Goal: Task Accomplishment & Management: Use online tool/utility

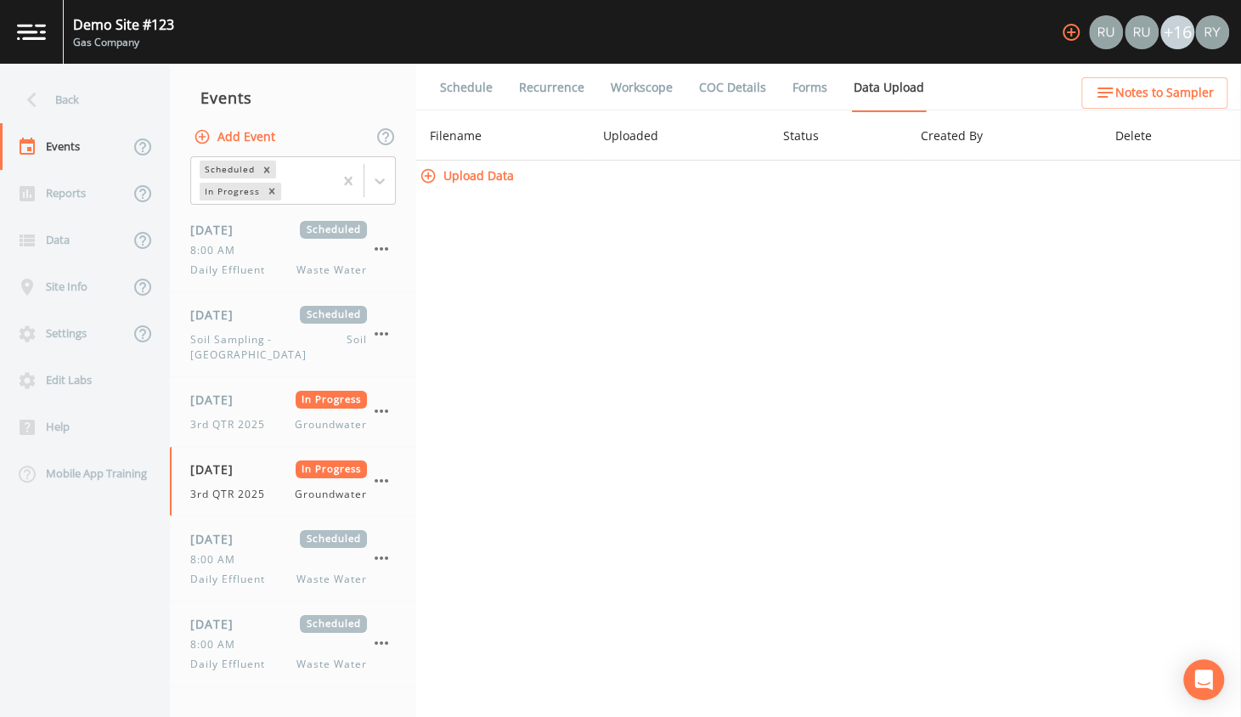
click at [722, 82] on link "COC Details" at bounding box center [733, 88] width 72 height 48
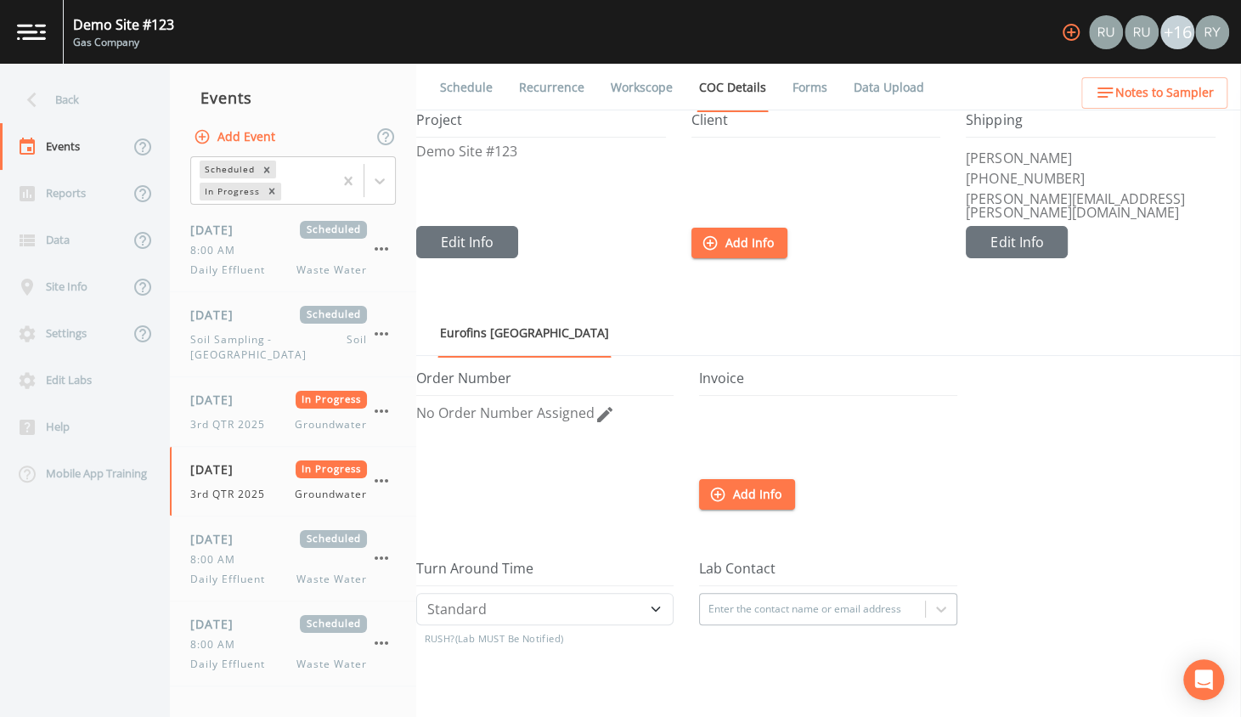
click at [820, 81] on link "Forms" at bounding box center [810, 88] width 40 height 48
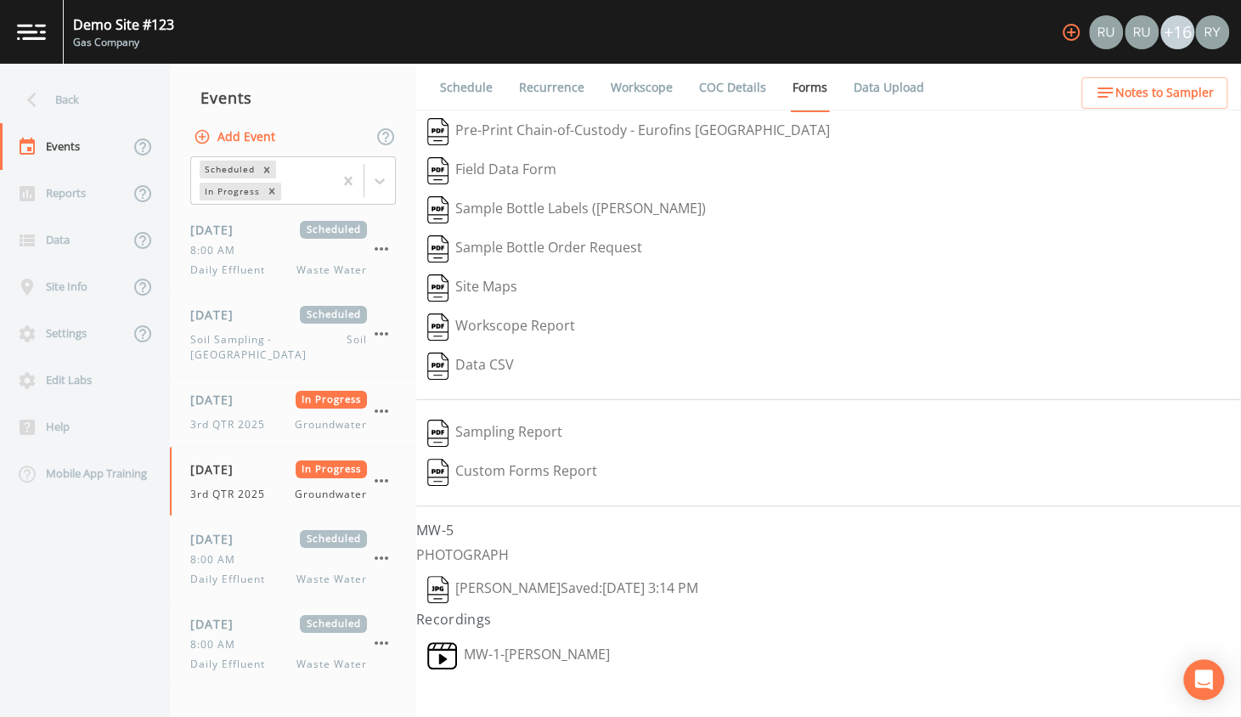
click at [463, 77] on link "Schedule" at bounding box center [467, 88] width 58 height 48
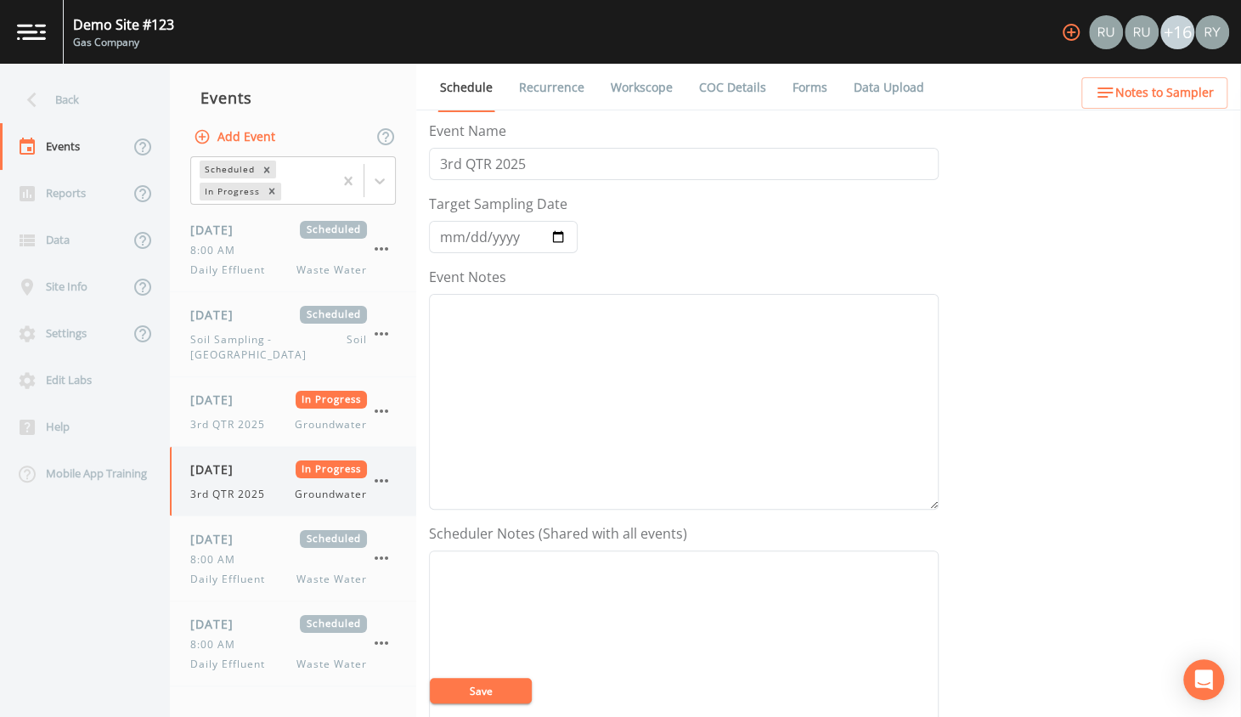
click at [246, 460] on span "[DATE]" at bounding box center [217, 469] width 55 height 18
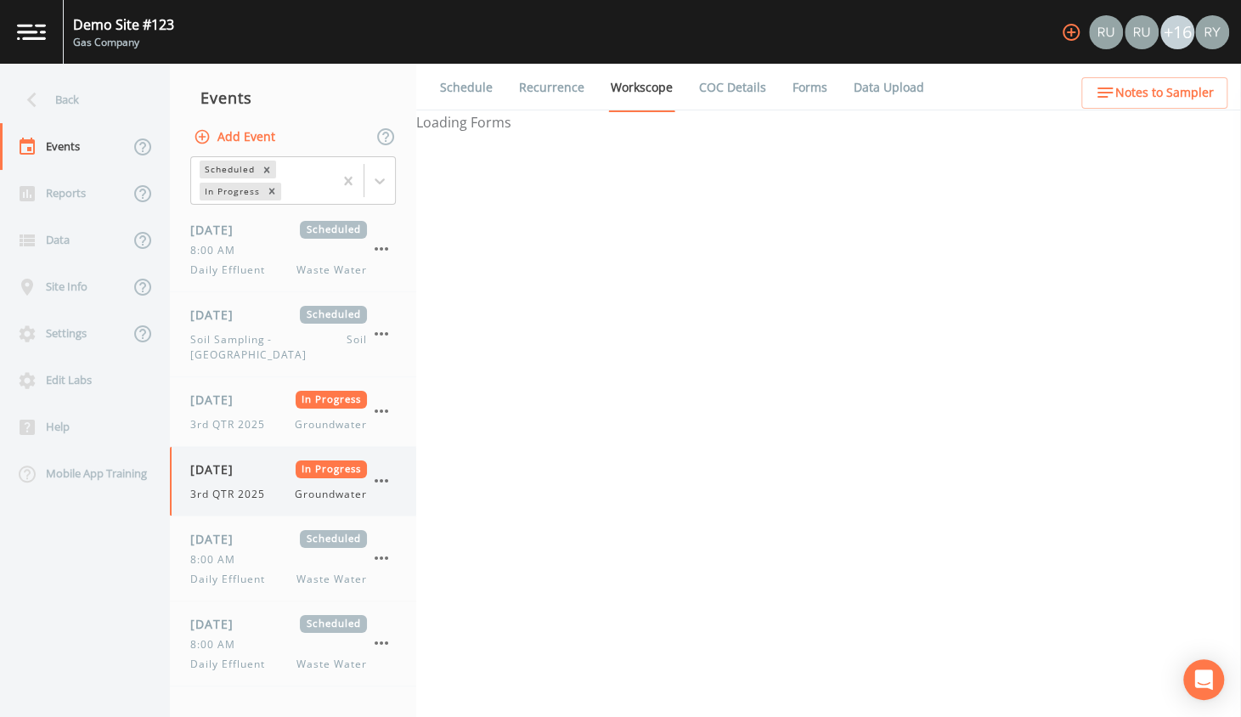
select select "4f082be6-97a7-4f70-a81f-c26a4e896ad7"
select select "132d7689-3bb8-465b-98a9-744e7d509d8d"
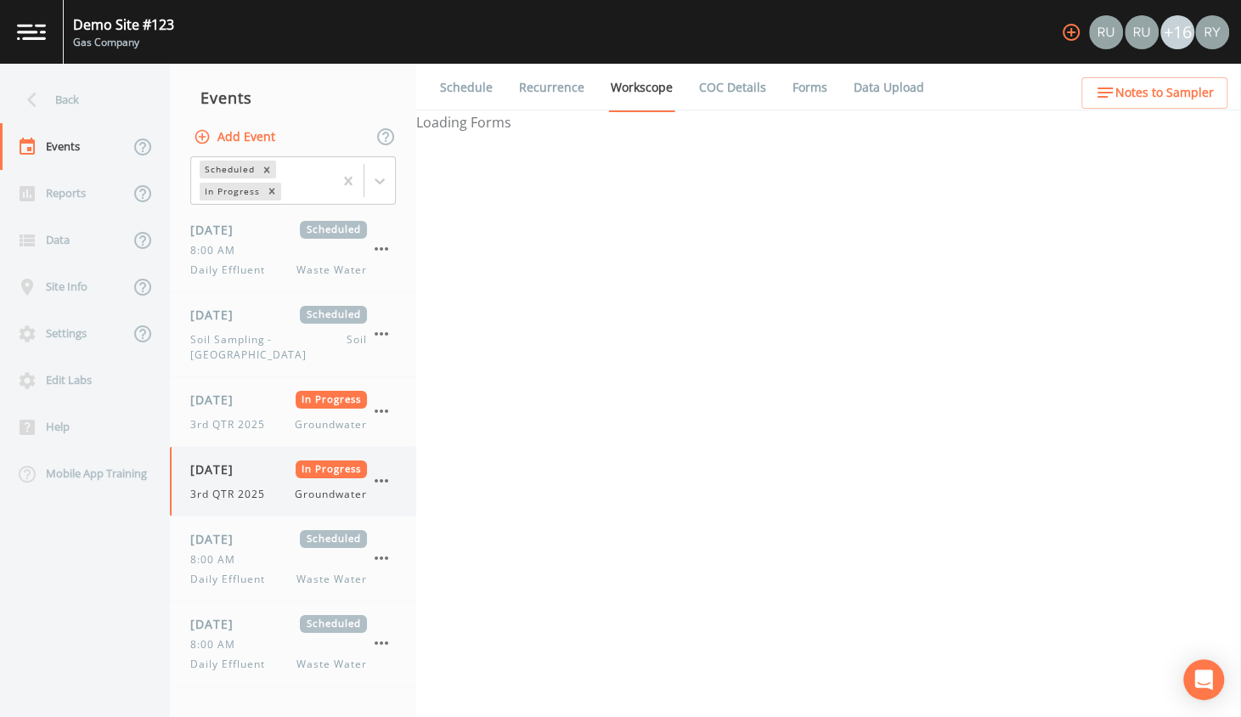
select select "4f082be6-97a7-4f70-a81f-c26a4e896ad7"
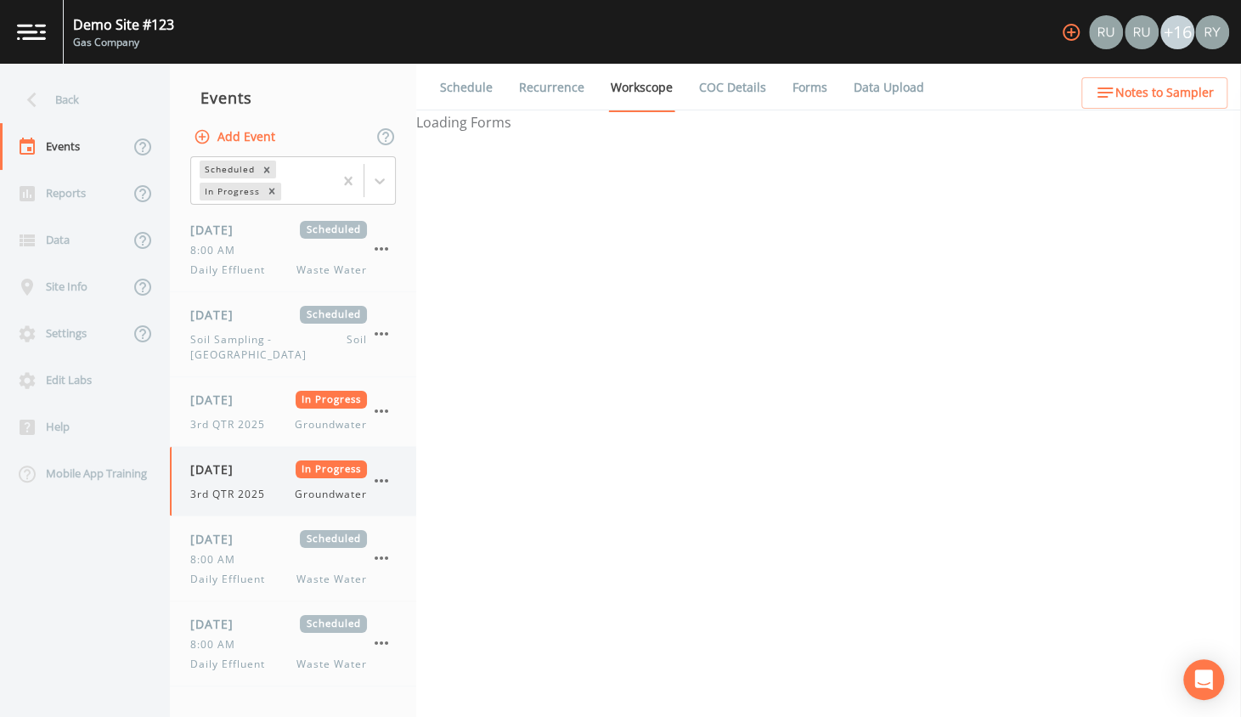
select select "f6e9a99d-ad13-4bf6-a076-14206ca6584d"
select select "3b3f0eae-cf37-4a0d-b923-8cf53140fe1f"
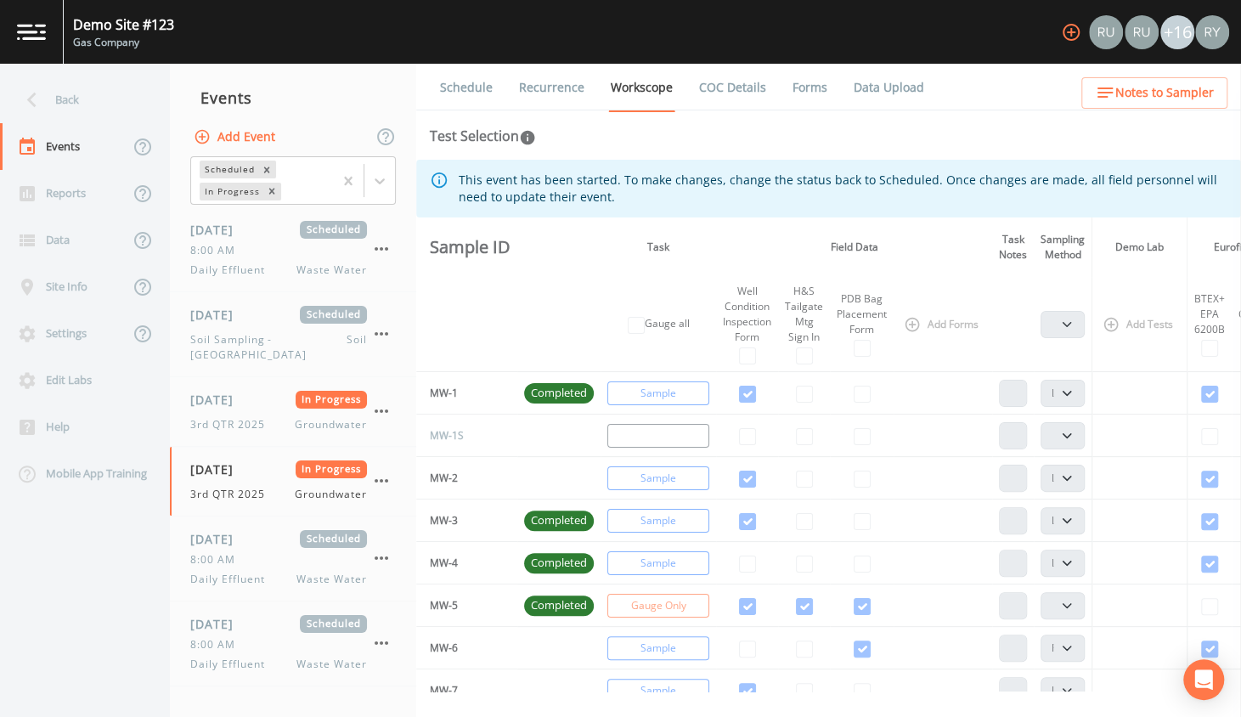
click at [669, 567] on td "Sample" at bounding box center [659, 563] width 116 height 42
click at [1175, 558] on td at bounding box center [1140, 563] width 95 height 42
drag, startPoint x: 837, startPoint y: 558, endPoint x: 782, endPoint y: 563, distance: 55.5
click at [782, 563] on tr "MW-4 Completed Sample PDB Bag Grab Low Flow 3 Vol. Purge" at bounding box center [993, 563] width 1155 height 42
click at [778, 563] on td at bounding box center [747, 563] width 62 height 42
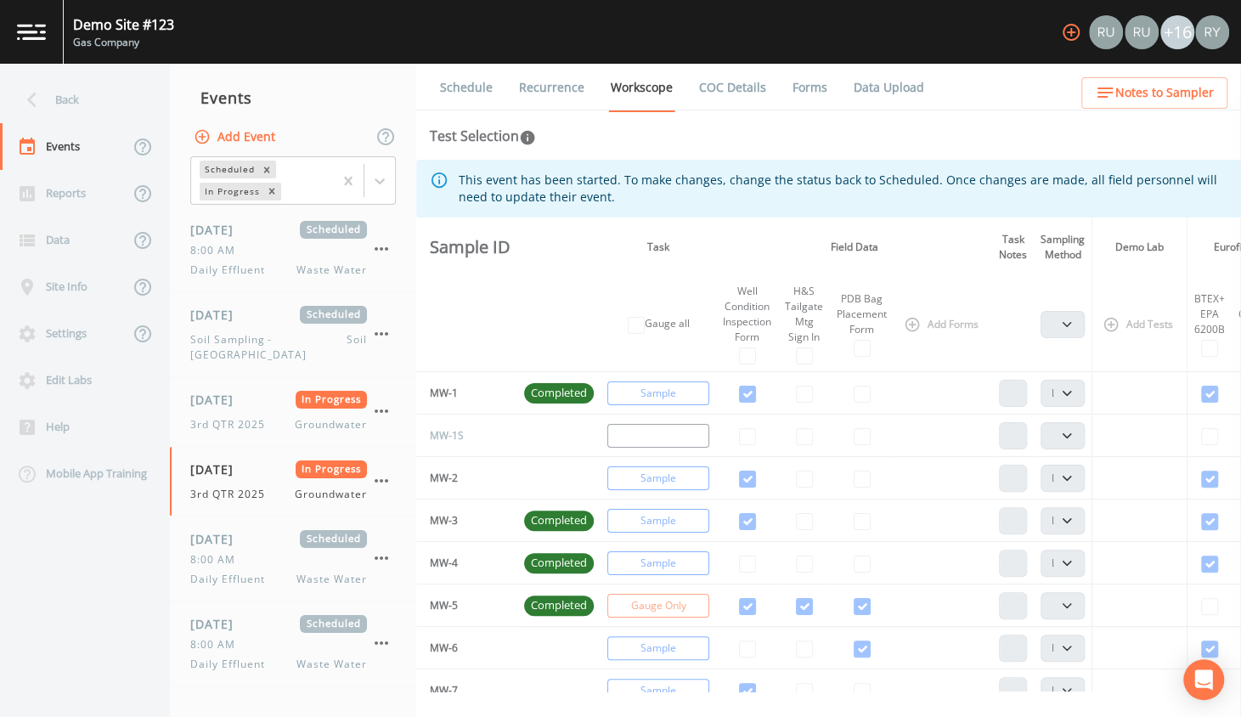
click at [734, 89] on link "COC Details" at bounding box center [733, 88] width 72 height 48
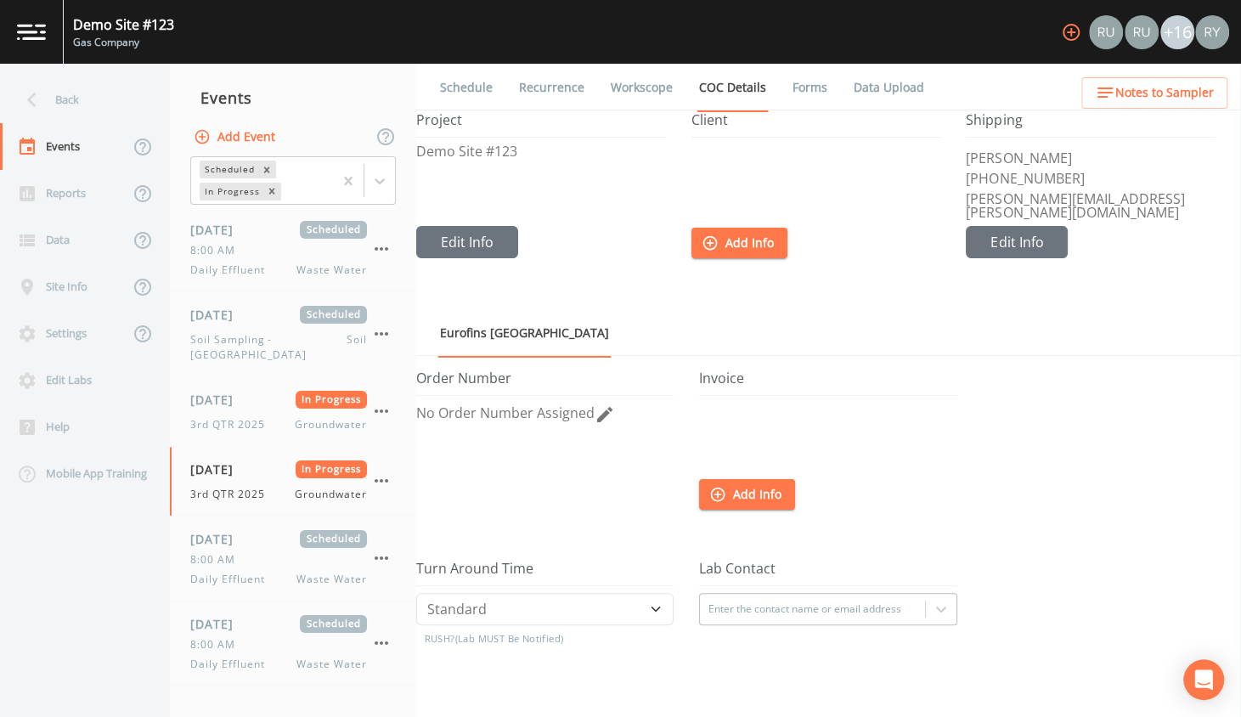
click at [808, 82] on link "Forms" at bounding box center [810, 88] width 40 height 48
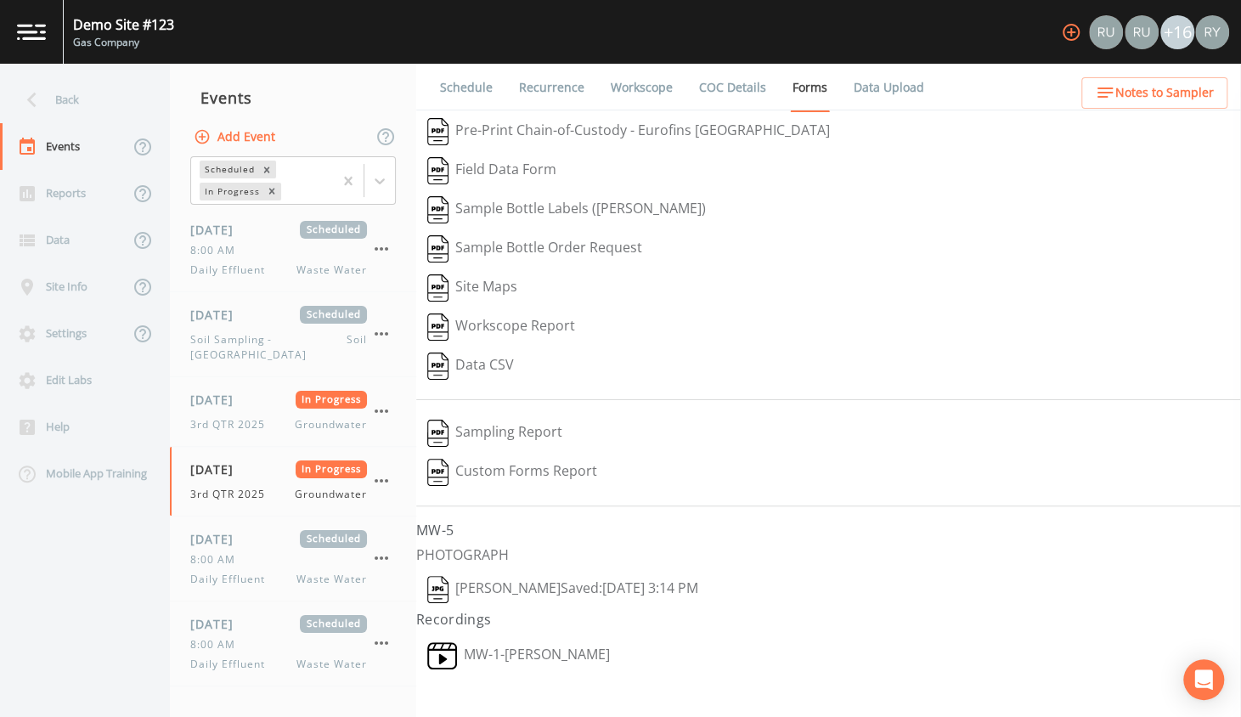
click at [675, 128] on button "Pre-Print Chain-of-Custody - Eurofins [GEOGRAPHIC_DATA]" at bounding box center [628, 131] width 425 height 39
